Goal: Task Accomplishment & Management: Manage account settings

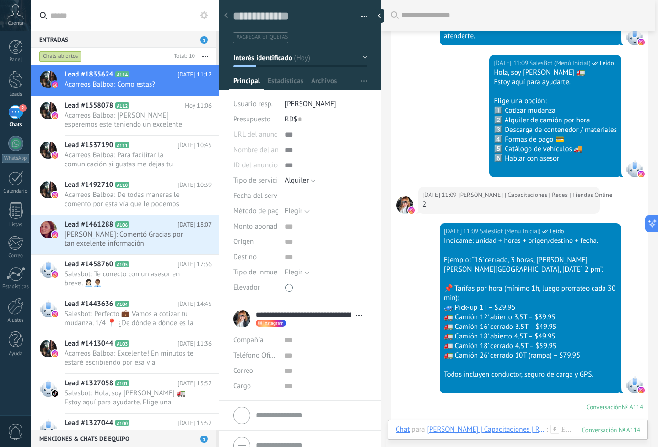
scroll to position [30, 0]
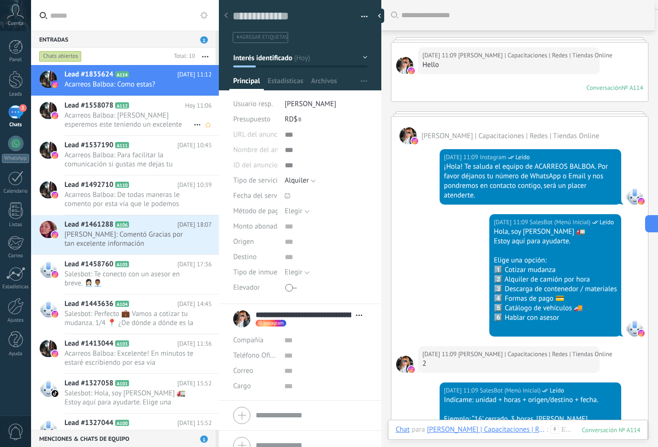
click at [121, 107] on span "A112" at bounding box center [122, 105] width 14 height 6
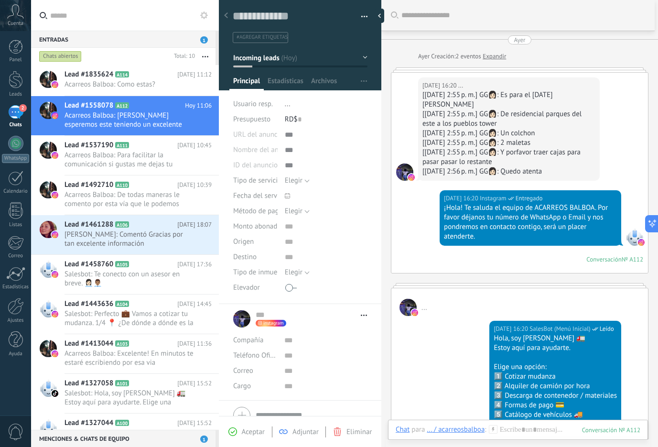
scroll to position [159, 0]
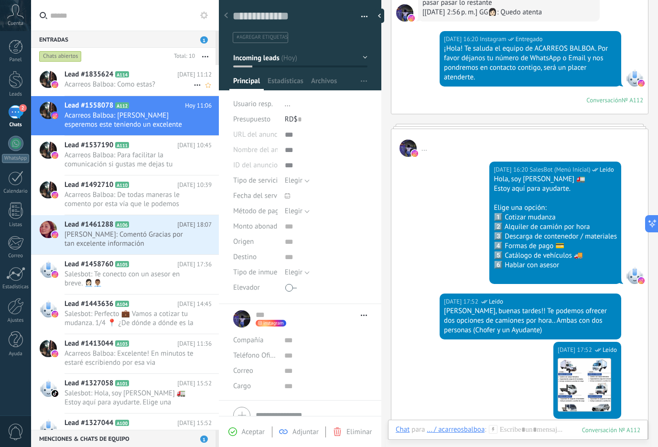
click at [108, 75] on span "Lead #1835624" at bounding box center [89, 75] width 49 height 10
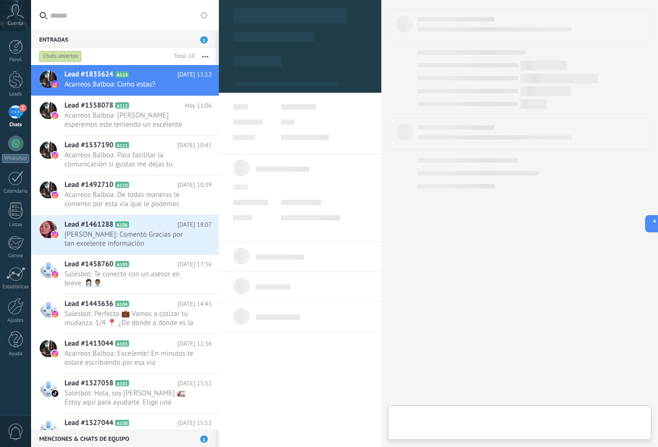
type textarea "**********"
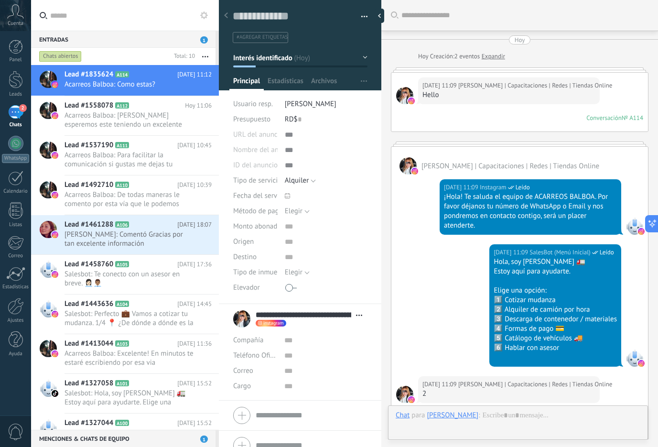
scroll to position [667, 0]
